Goal: Navigation & Orientation: Go to known website

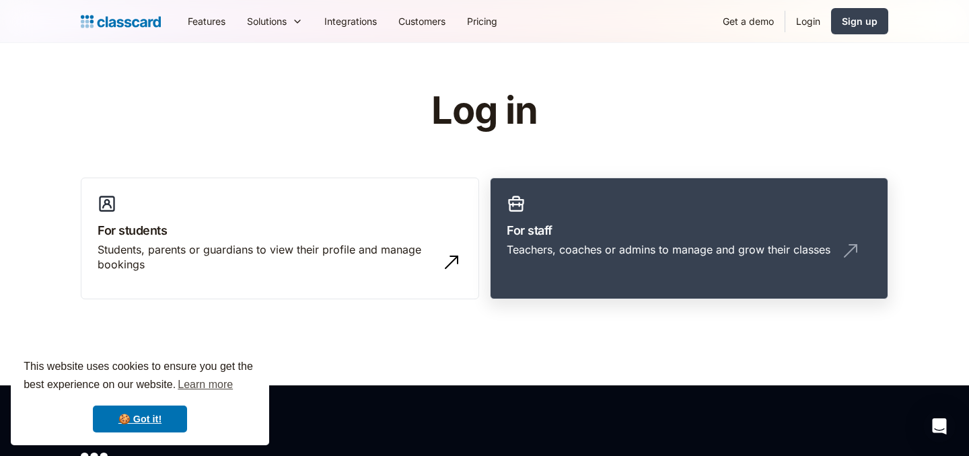
click at [595, 244] on div "Teachers, coaches or admins to manage and grow their classes" at bounding box center [669, 249] width 324 height 15
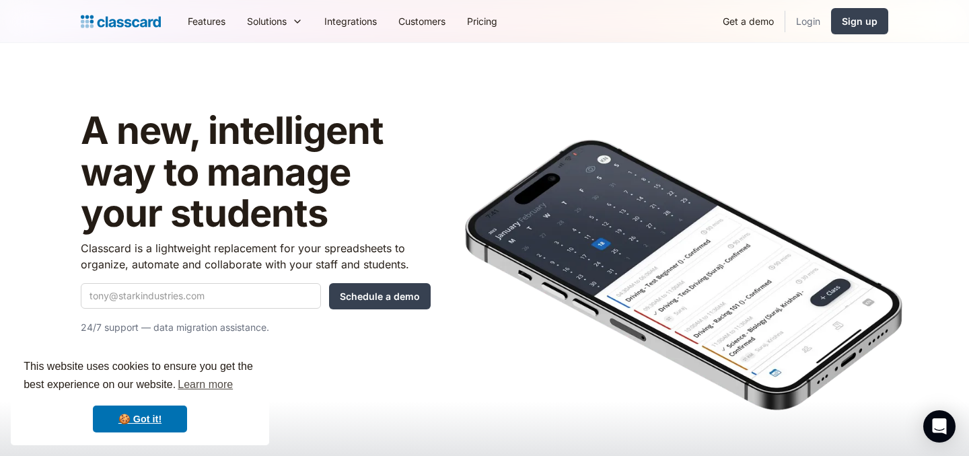
click at [804, 17] on link "Login" at bounding box center [808, 21] width 46 height 30
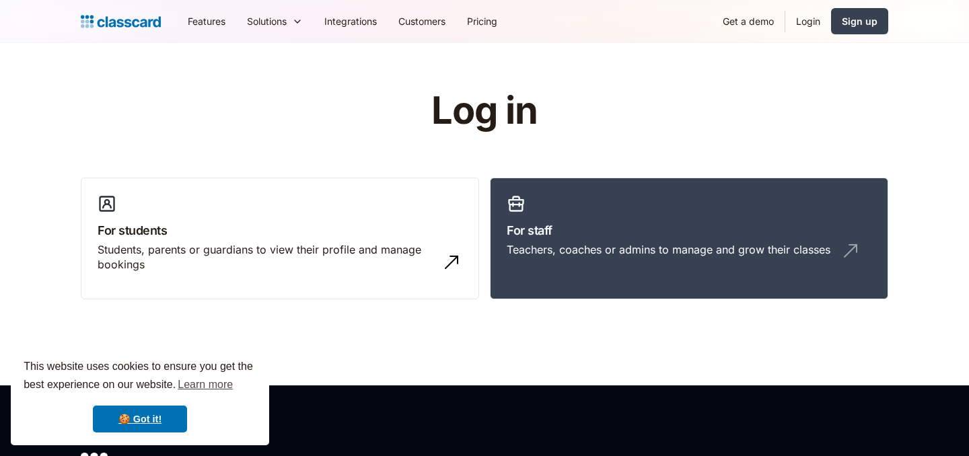
click at [546, 252] on div "Teachers, coaches or admins to manage and grow their classes" at bounding box center [669, 249] width 324 height 15
